Goal: Obtain resource: Download file/media

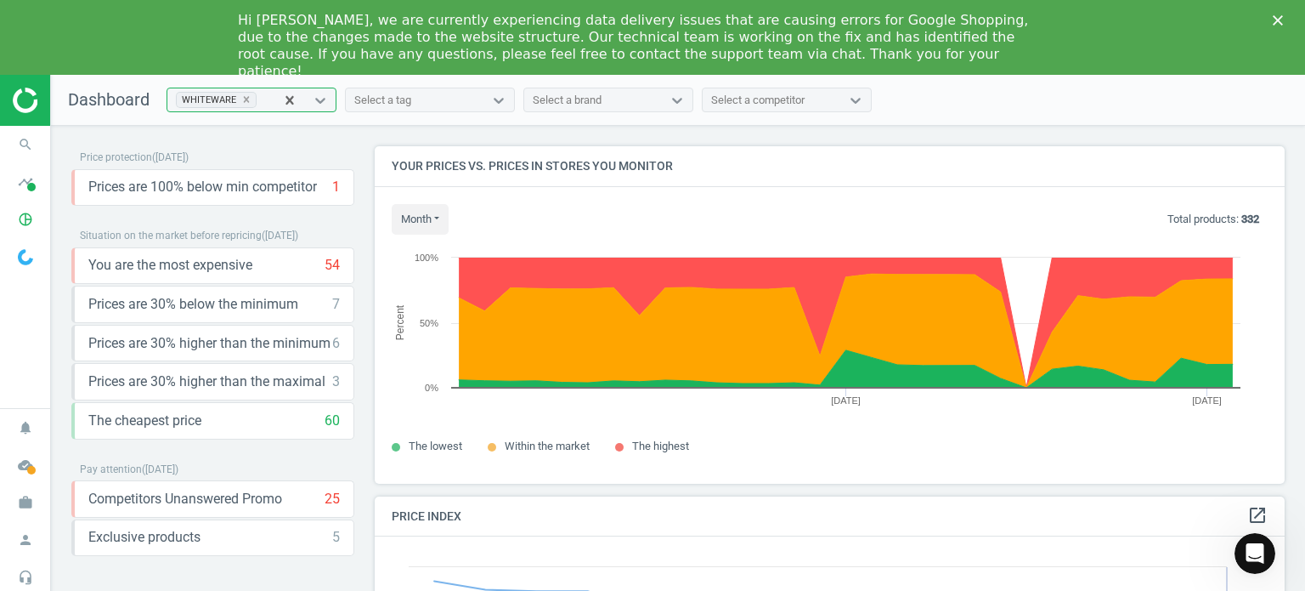
scroll to position [417, 923]
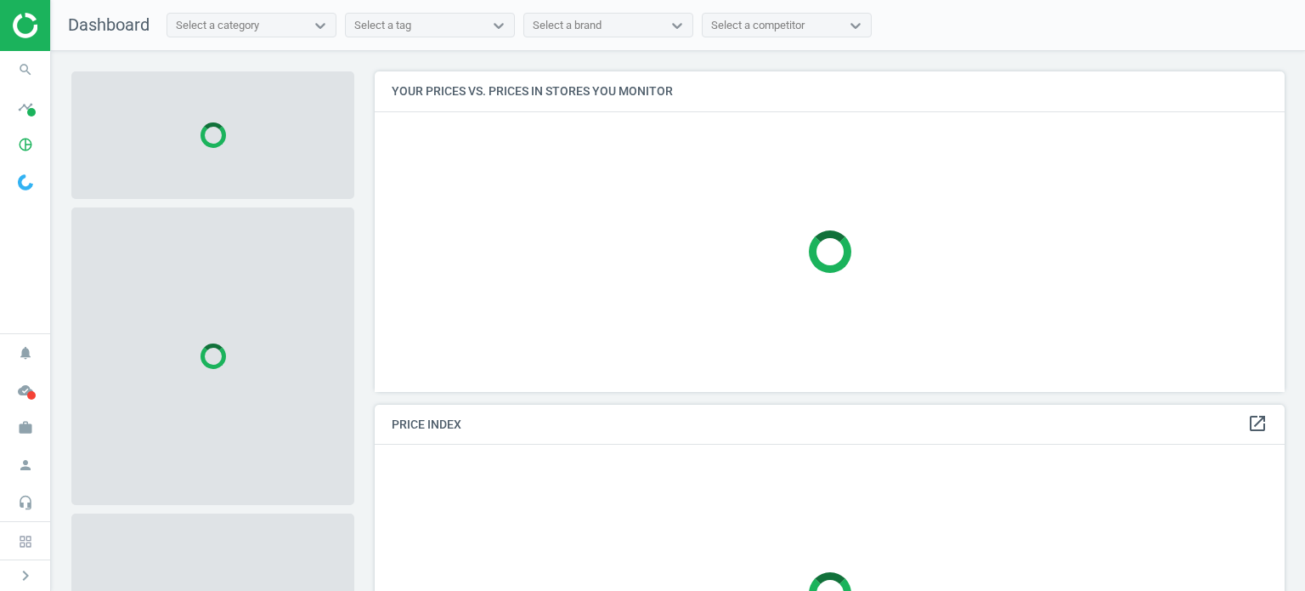
scroll to position [346, 923]
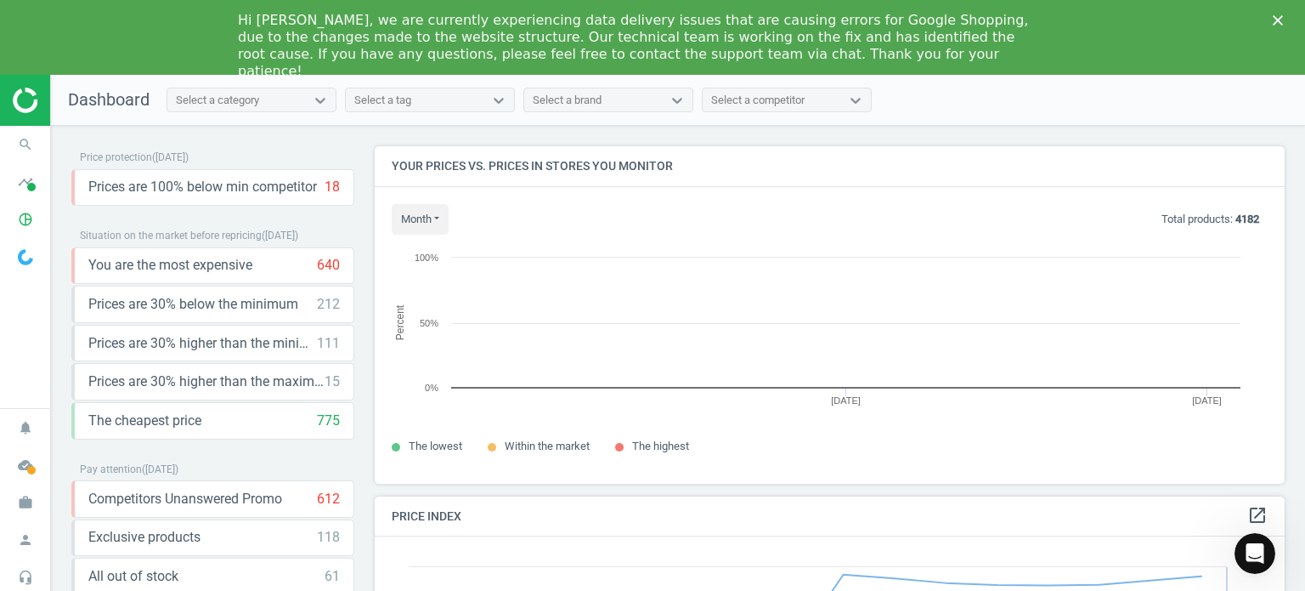
scroll to position [363, 923]
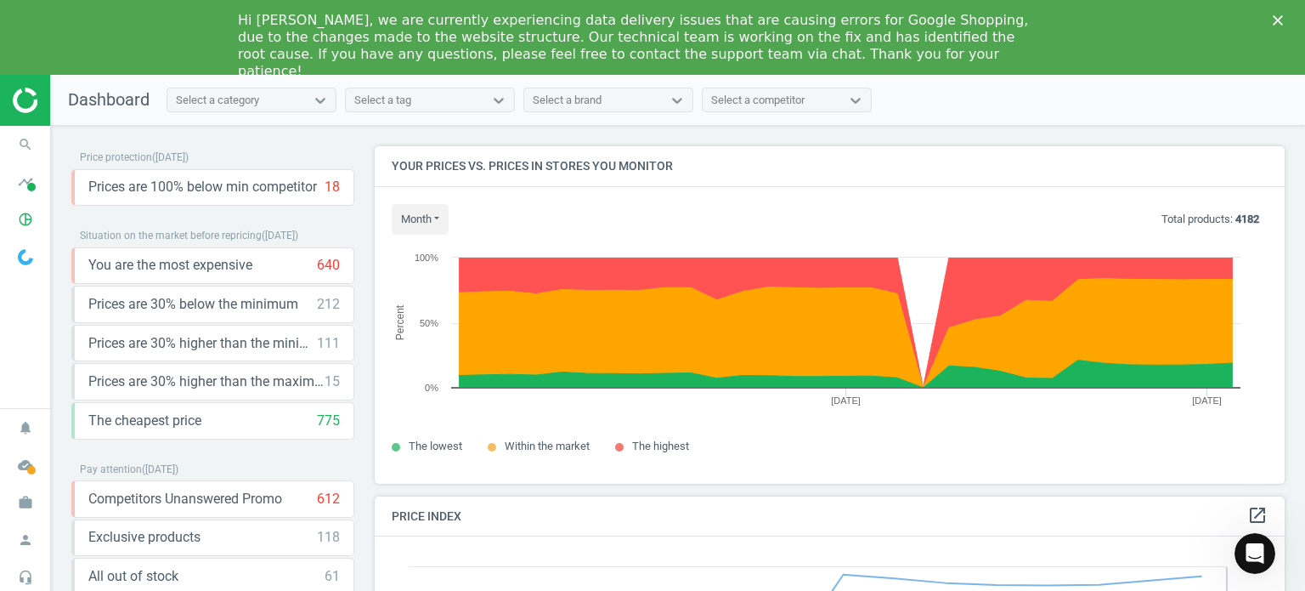
click at [1282, 20] on icon "Close" at bounding box center [1278, 20] width 10 height 10
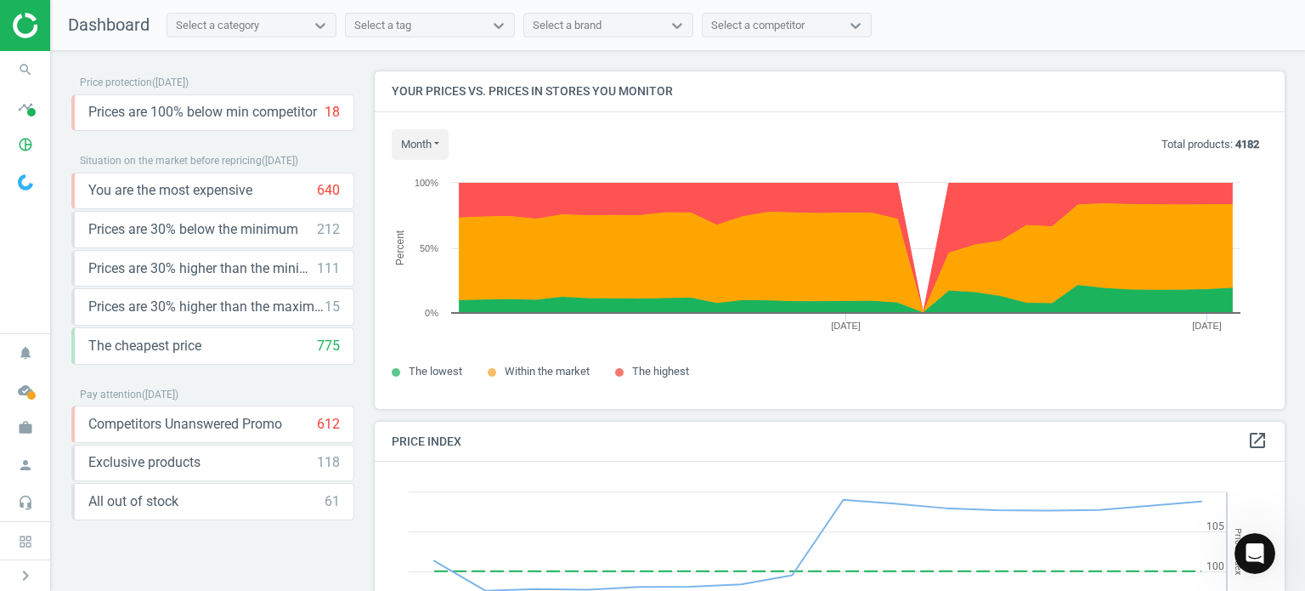
click at [263, 32] on div "Select a category" at bounding box center [236, 25] width 138 height 22
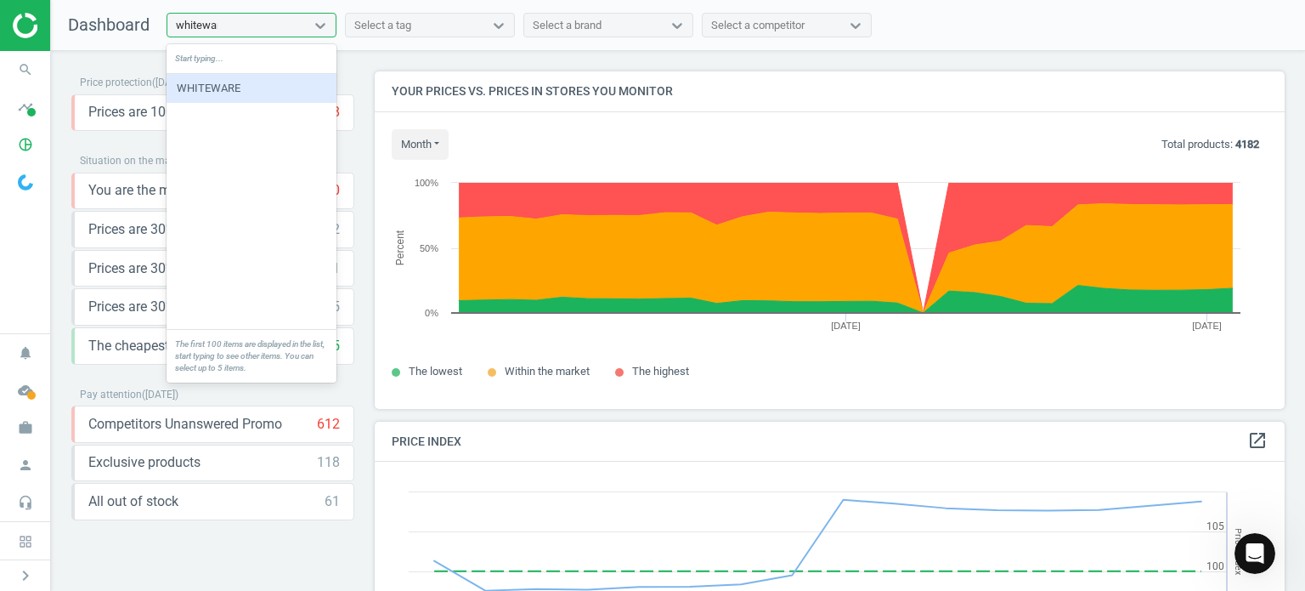
type input "whiteware"
click at [287, 89] on div "WHITEWARE" at bounding box center [252, 88] width 170 height 29
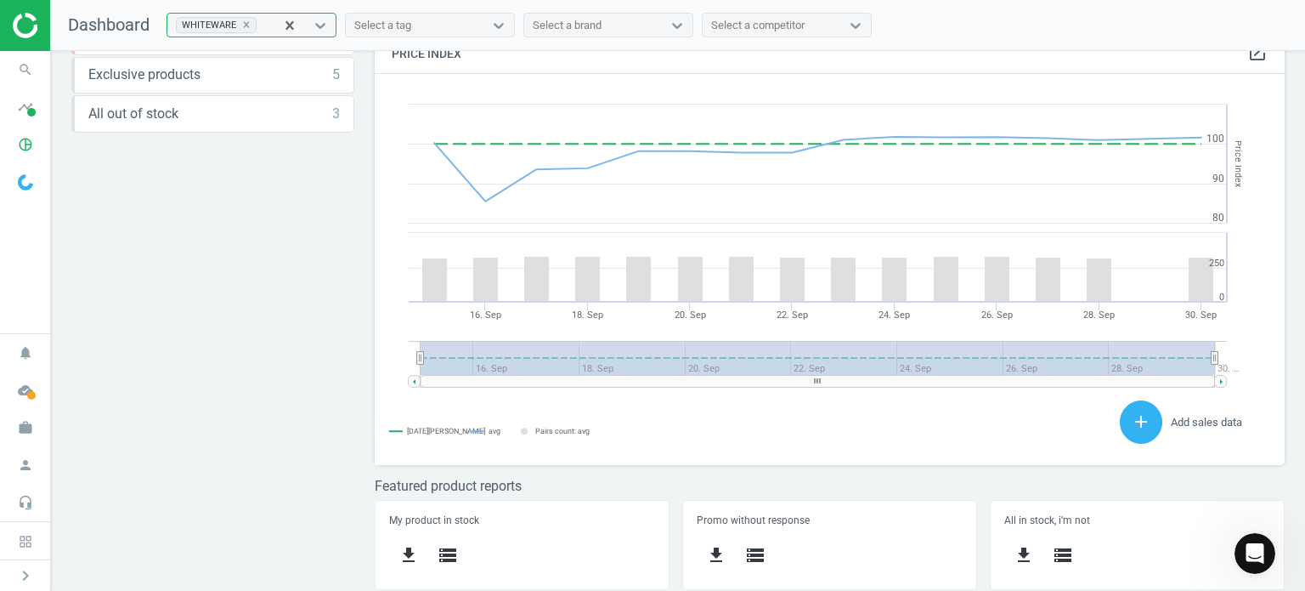
scroll to position [0, 0]
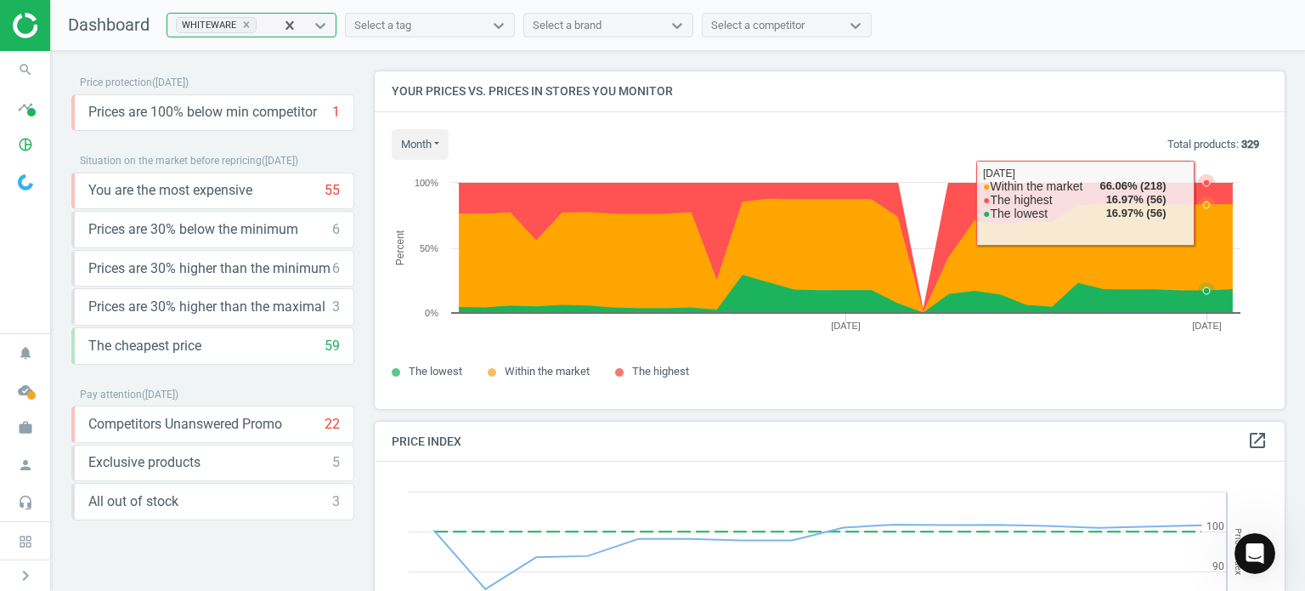
click at [1214, 188] on icon at bounding box center [845, 248] width 791 height 130
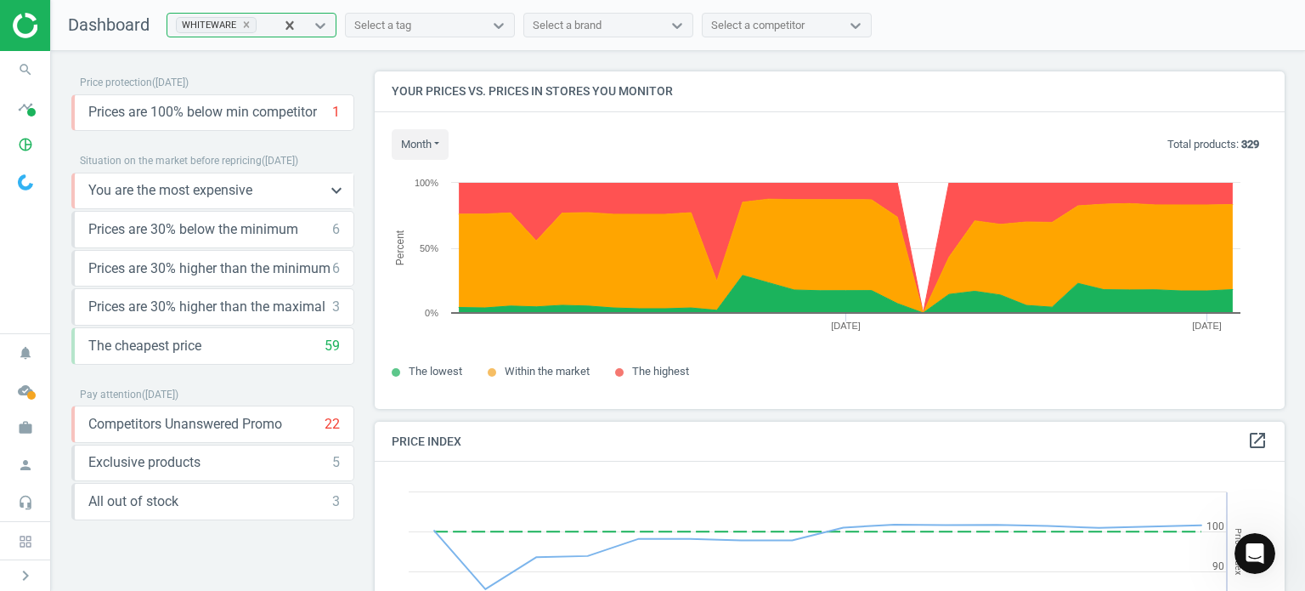
click at [224, 190] on span "You are the most expensive" at bounding box center [170, 190] width 164 height 19
click at [330, 187] on icon "keyboard_arrow_down" at bounding box center [336, 190] width 20 height 20
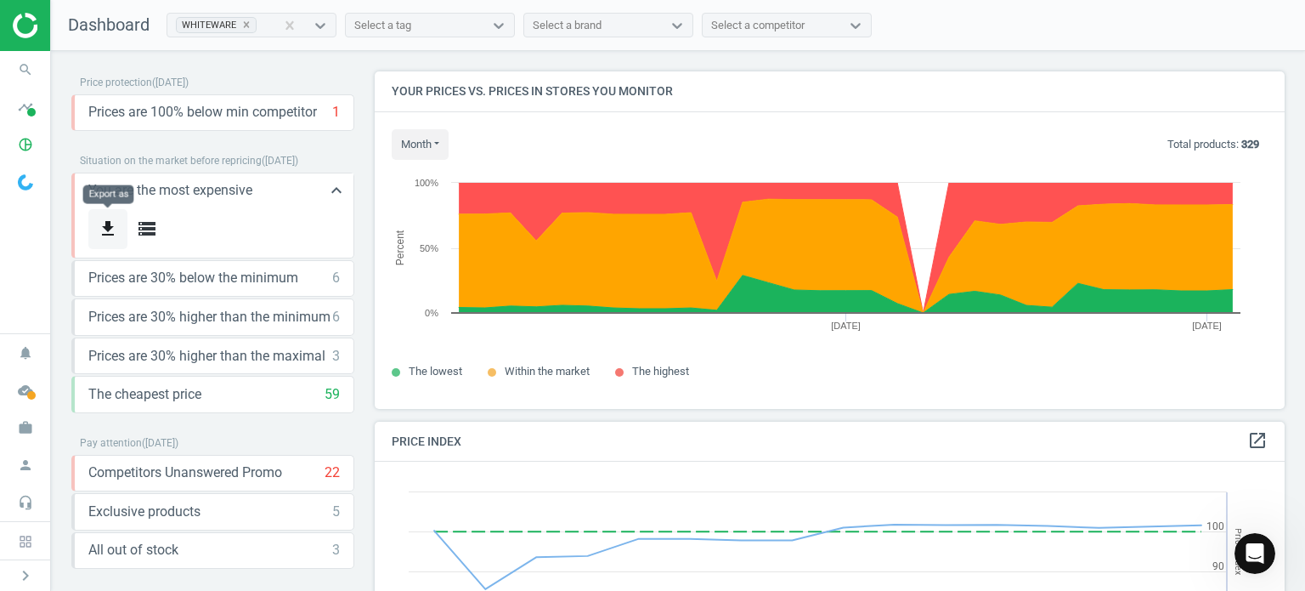
click at [113, 227] on icon "get_app" at bounding box center [108, 228] width 20 height 20
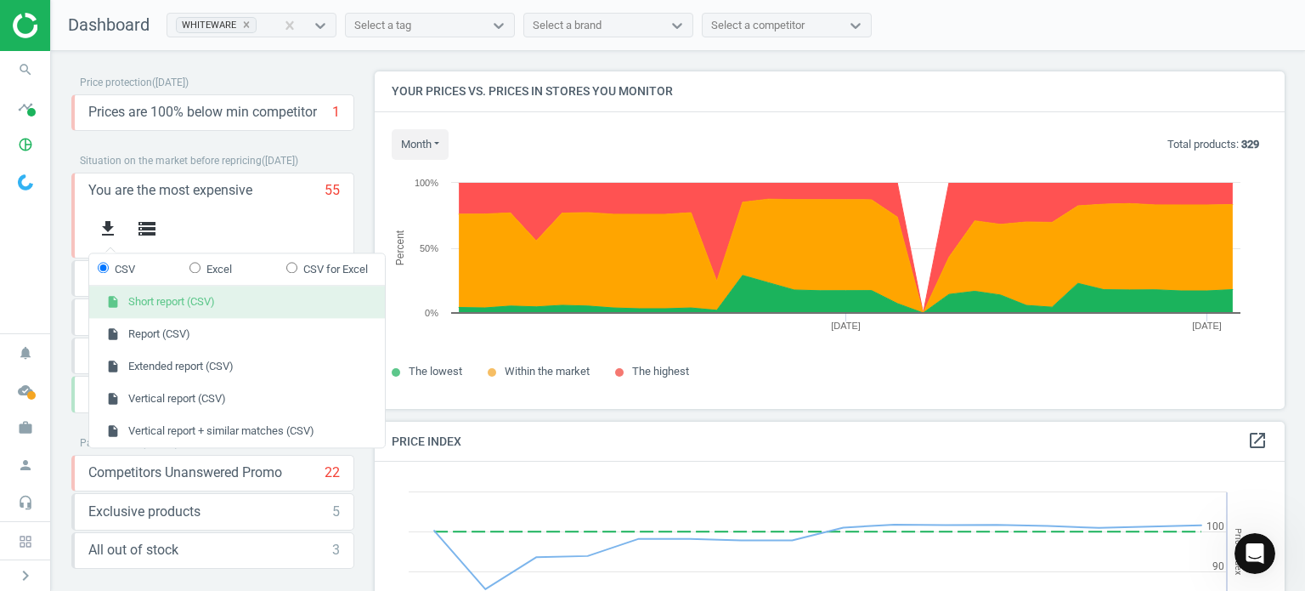
click at [203, 311] on button "insert_drive_file Short report (CSV)" at bounding box center [237, 302] width 296 height 32
